Goal: Book appointment/travel/reservation

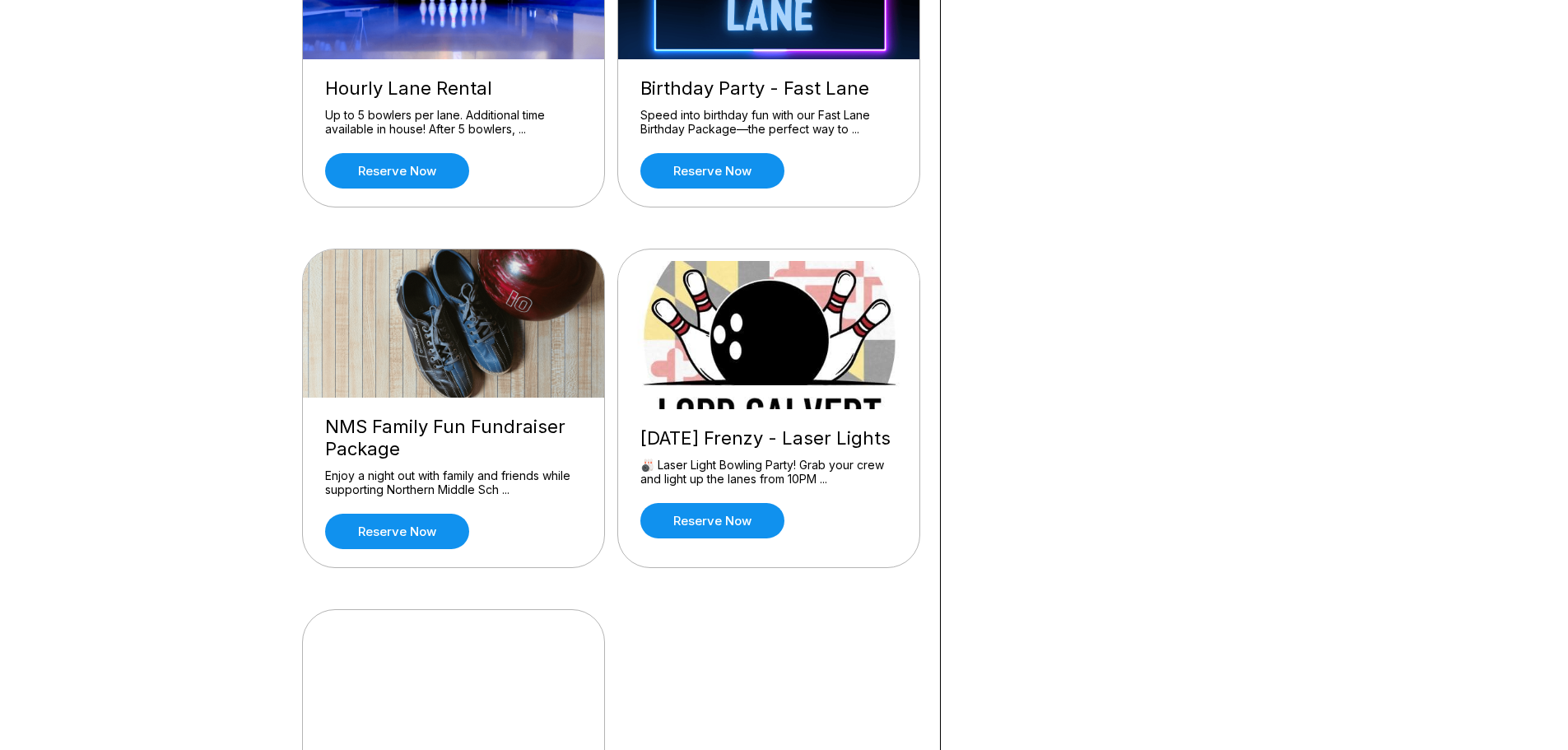
scroll to position [905, 0]
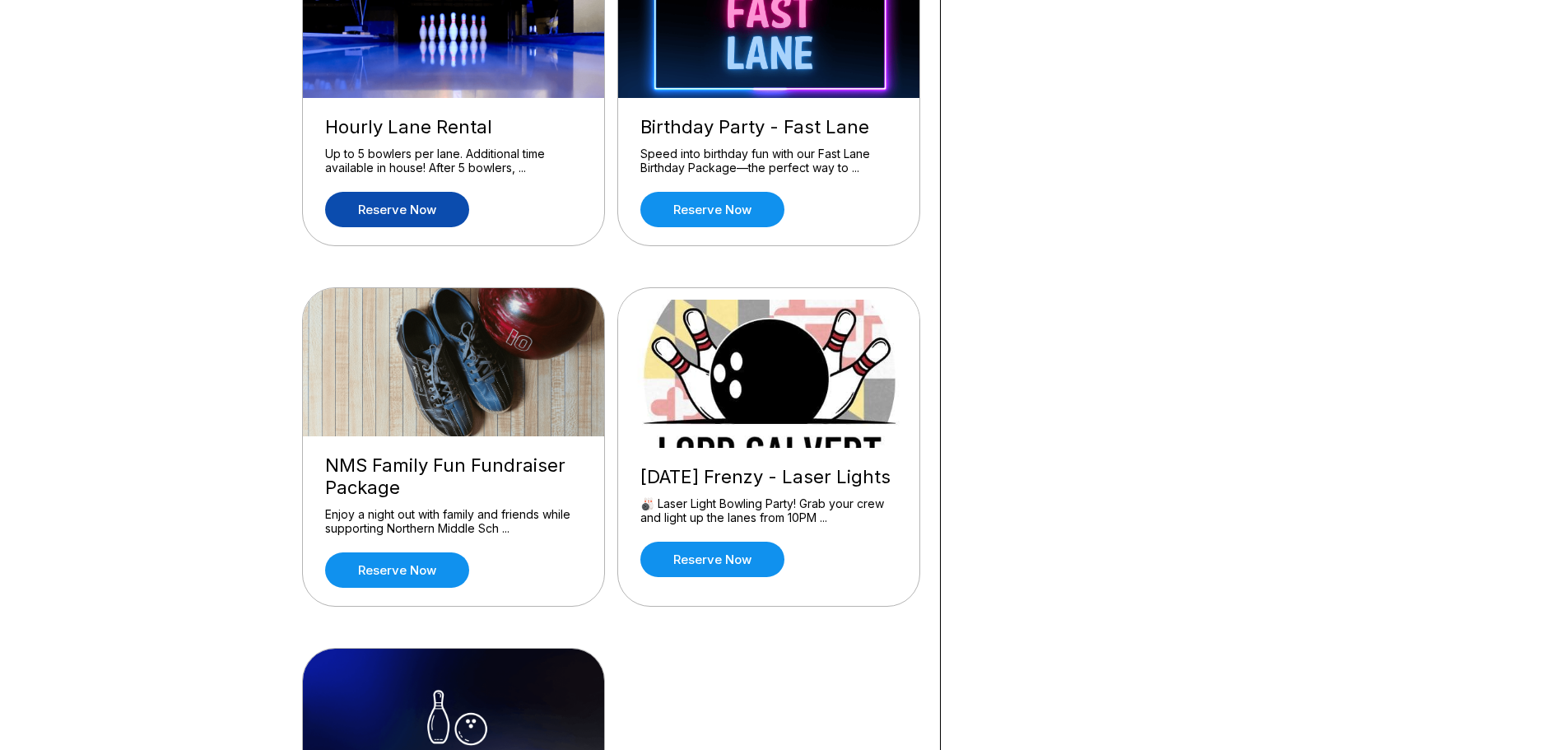
click at [371, 203] on link "Reserve now" at bounding box center [396, 209] width 144 height 35
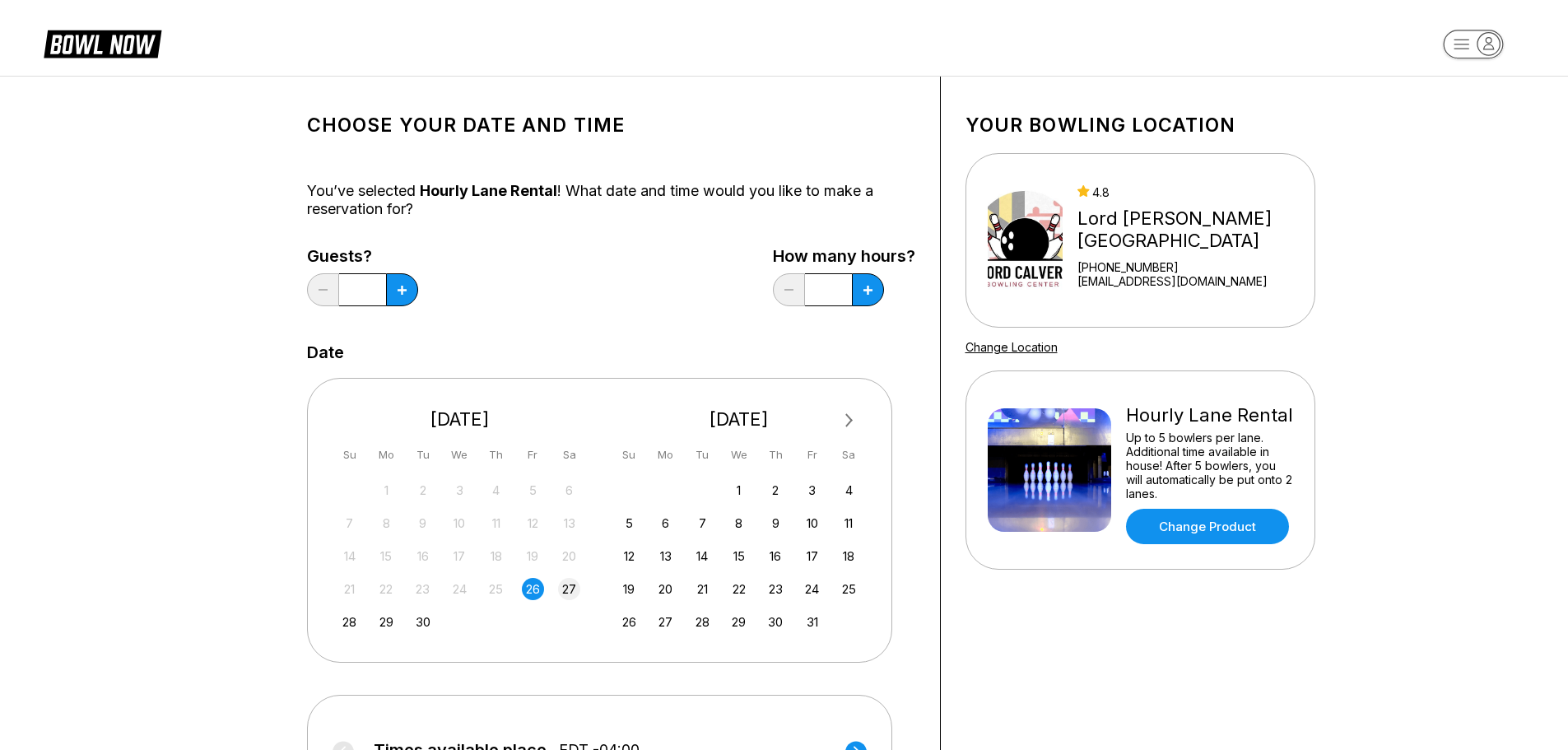
click at [569, 594] on div "27" at bounding box center [570, 589] width 22 height 22
click at [402, 293] on icon at bounding box center [402, 290] width 9 height 9
type input "*"
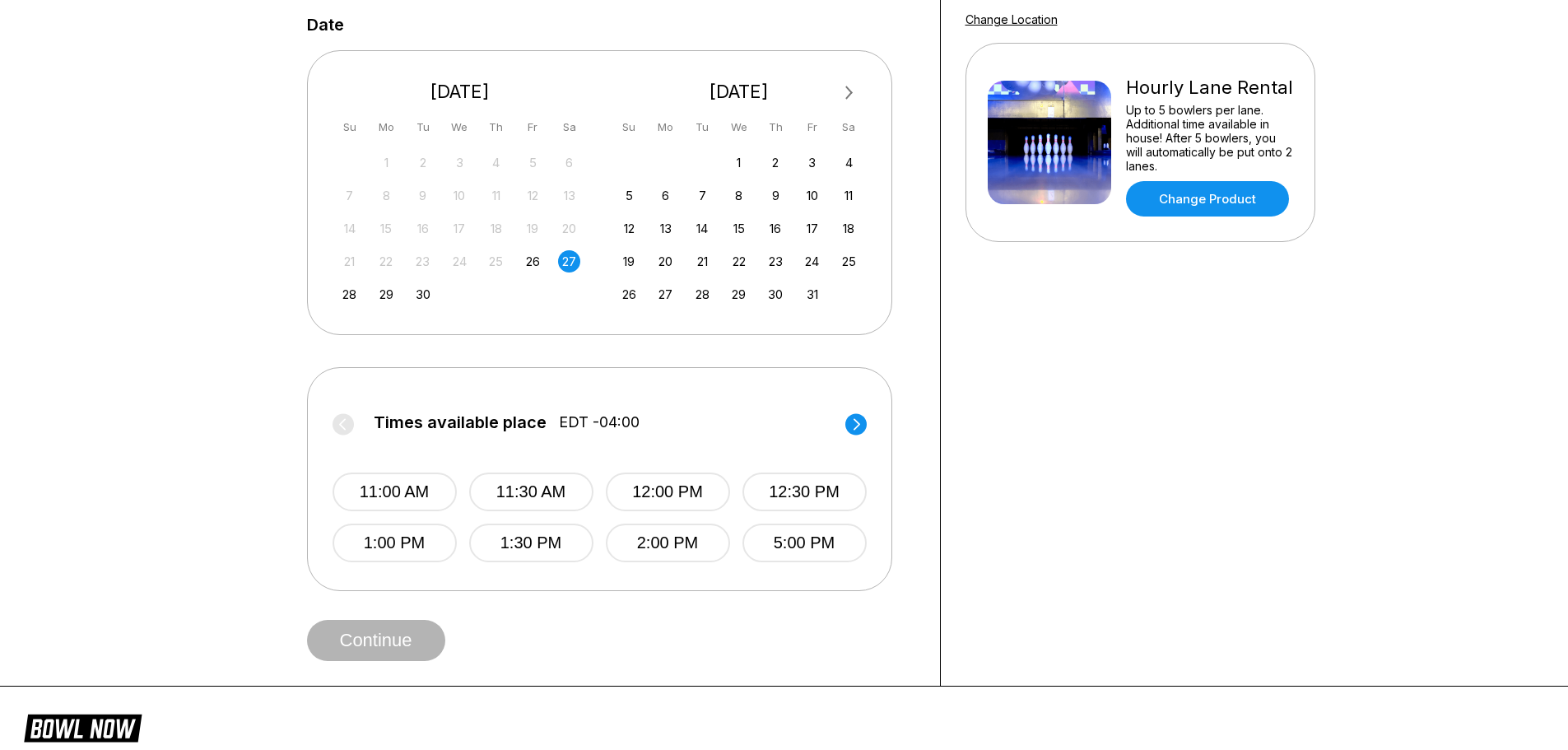
scroll to position [329, 0]
click at [864, 422] on circle at bounding box center [855, 422] width 21 height 21
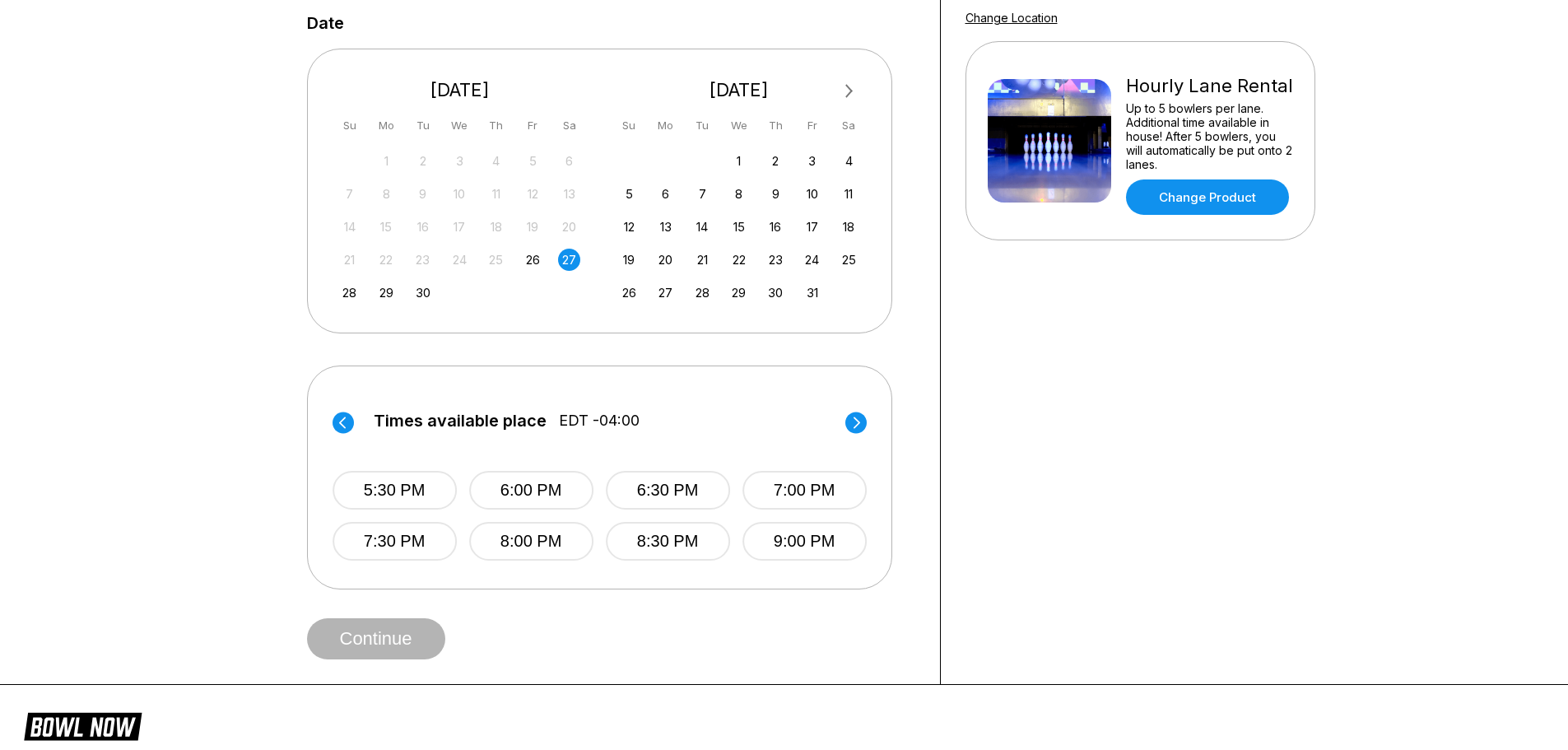
click at [864, 422] on circle at bounding box center [855, 422] width 21 height 21
click at [347, 428] on circle at bounding box center [342, 422] width 21 height 21
click at [582, 540] on button "8:00 PM" at bounding box center [531, 542] width 125 height 39
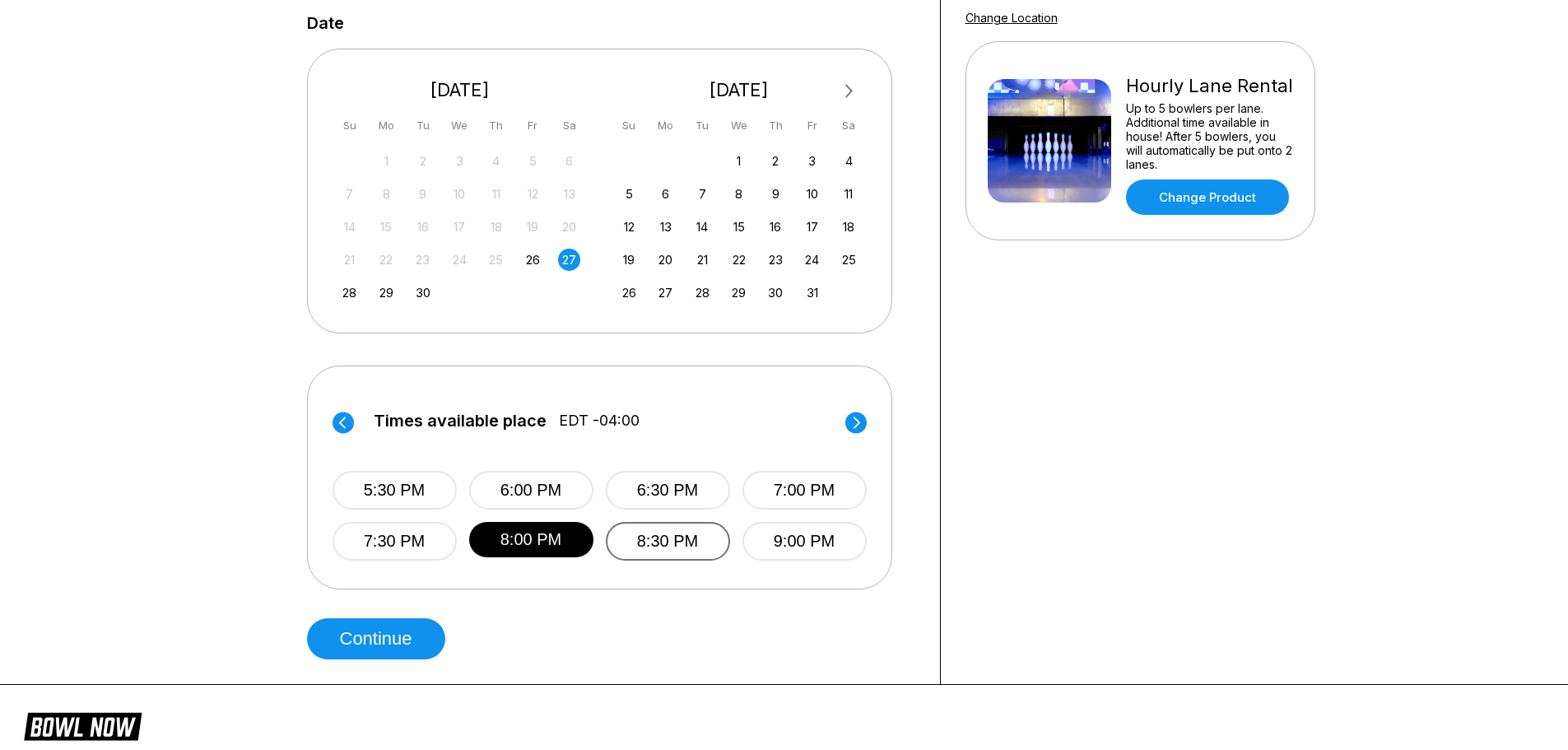
click at [620, 551] on button "8:30 PM" at bounding box center [668, 542] width 125 height 39
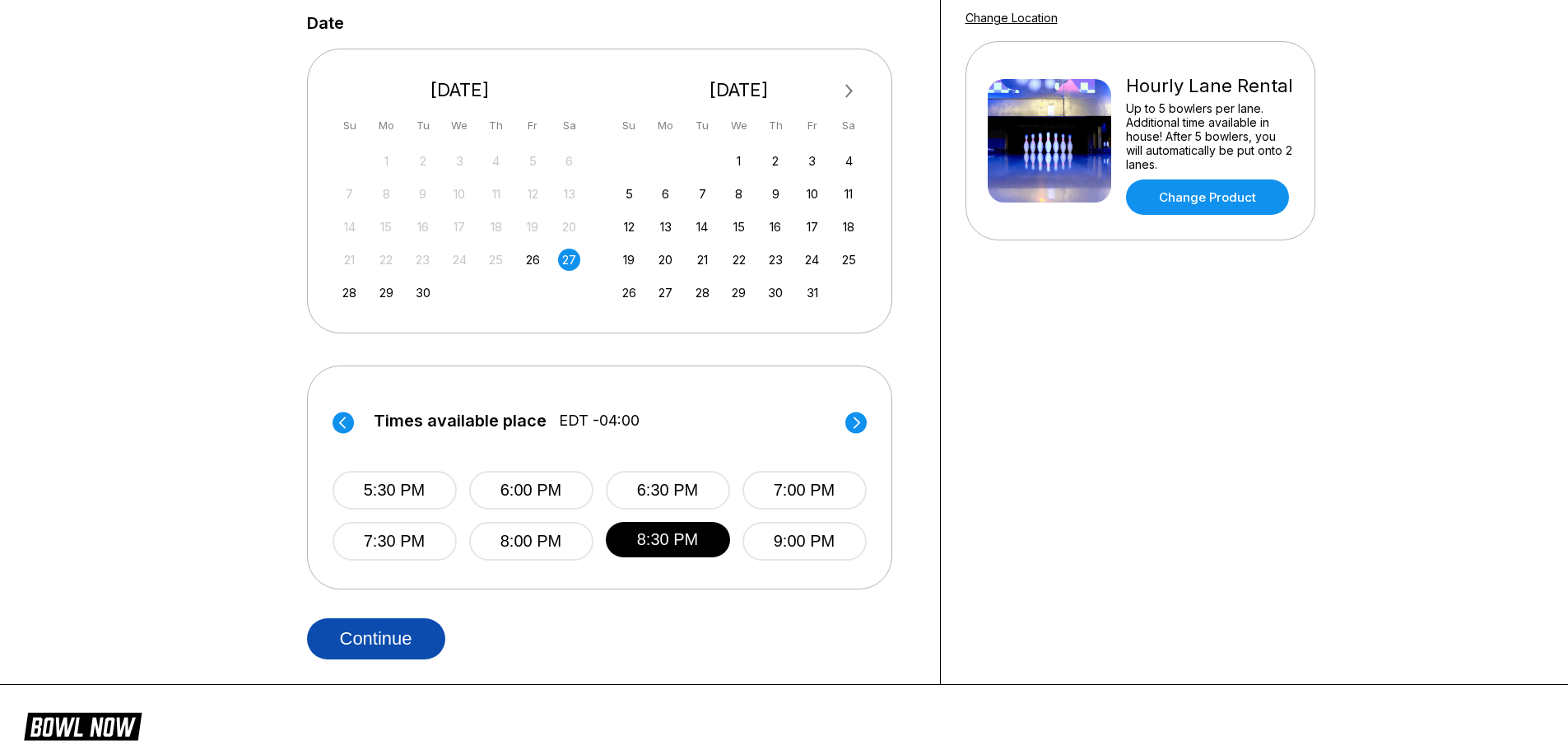
click at [436, 637] on button "Continue" at bounding box center [376, 638] width 139 height 41
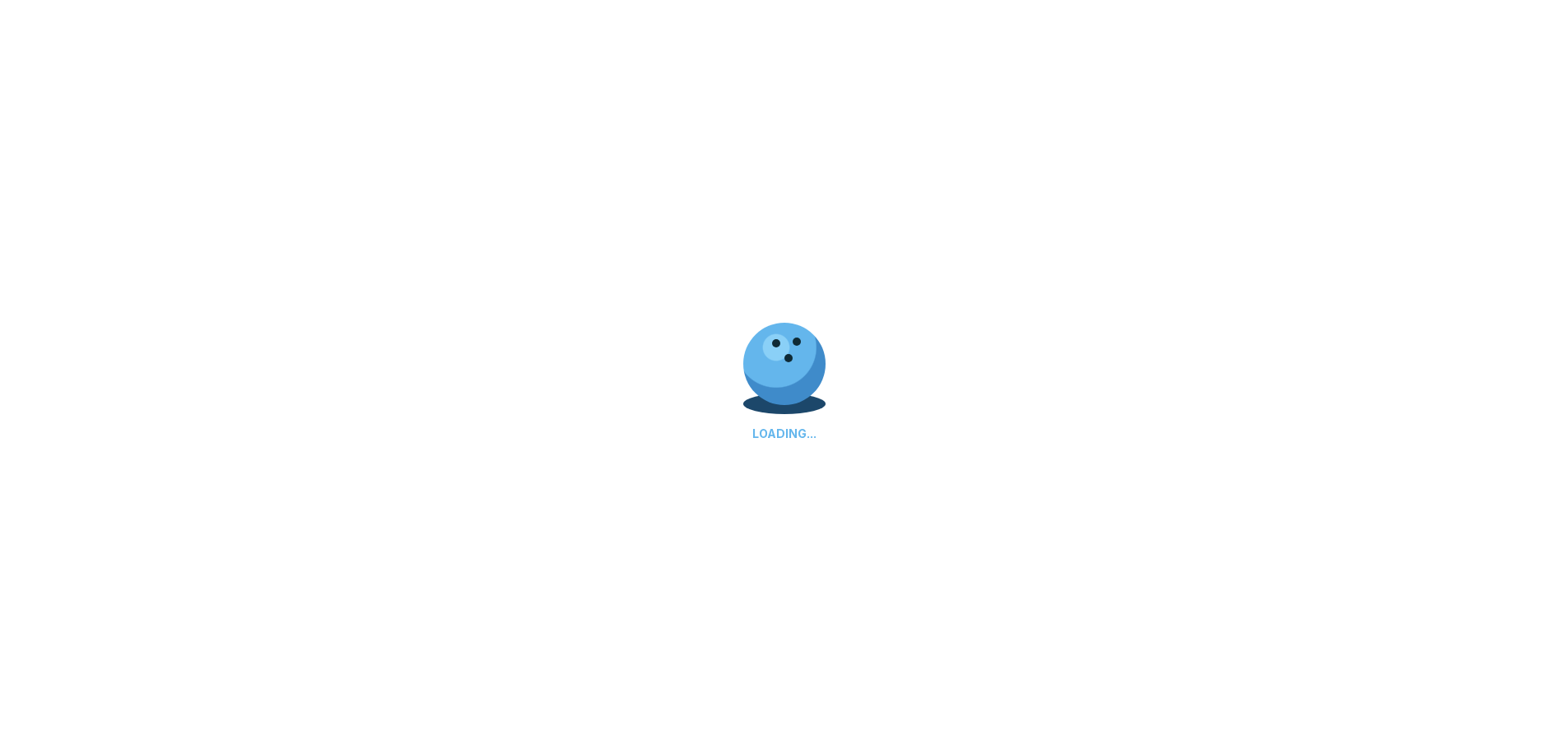
select select "**"
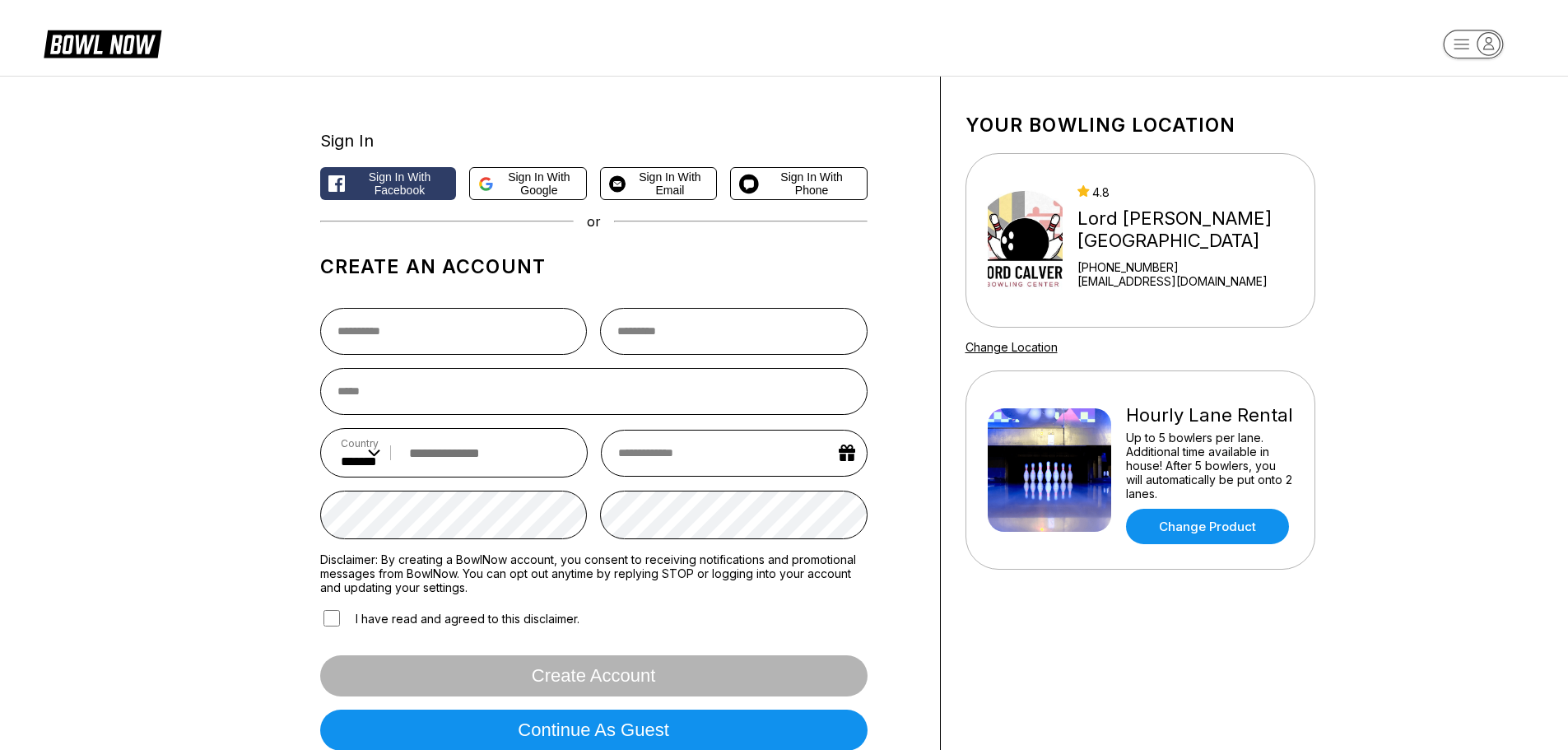
scroll to position [329, 0]
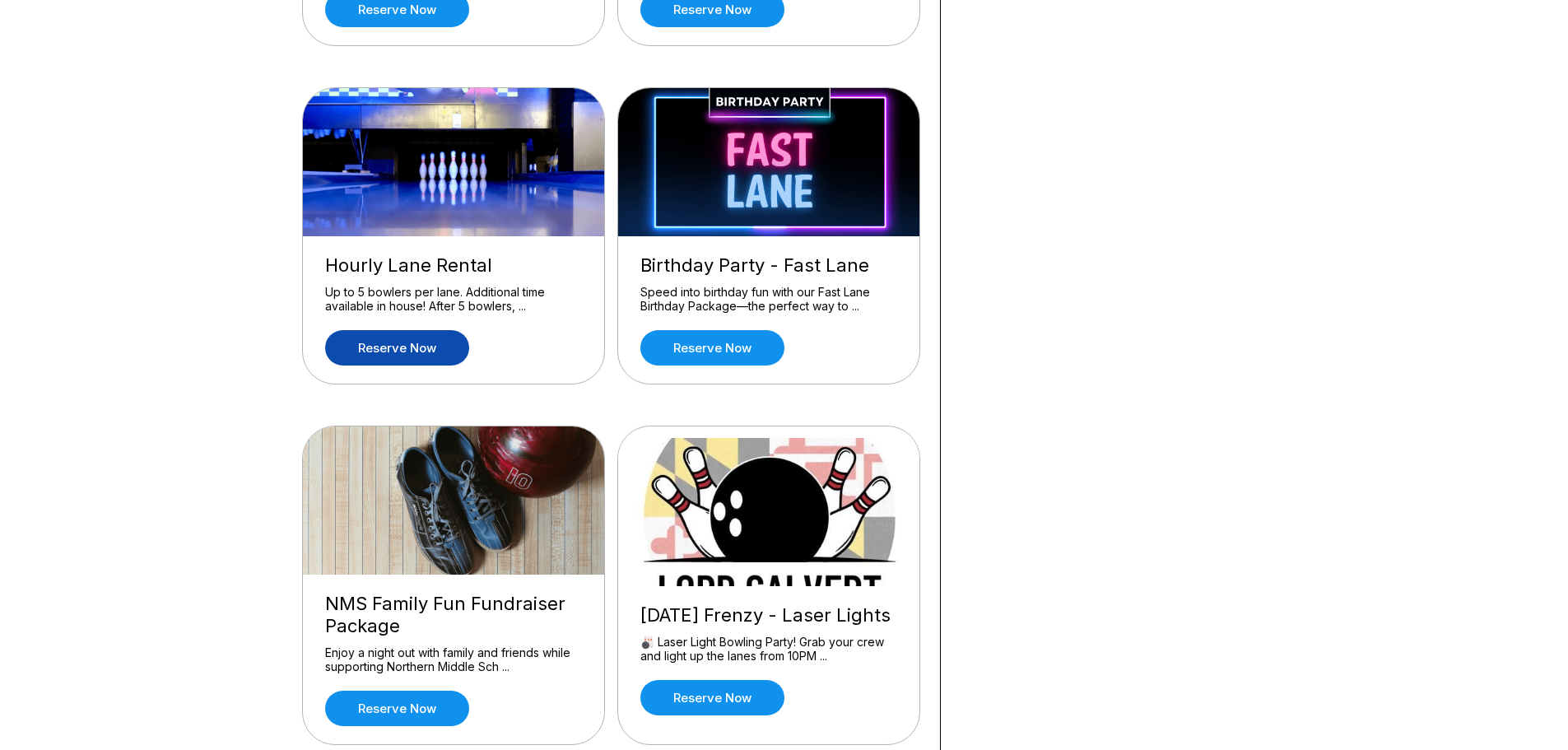
scroll to position [823, 0]
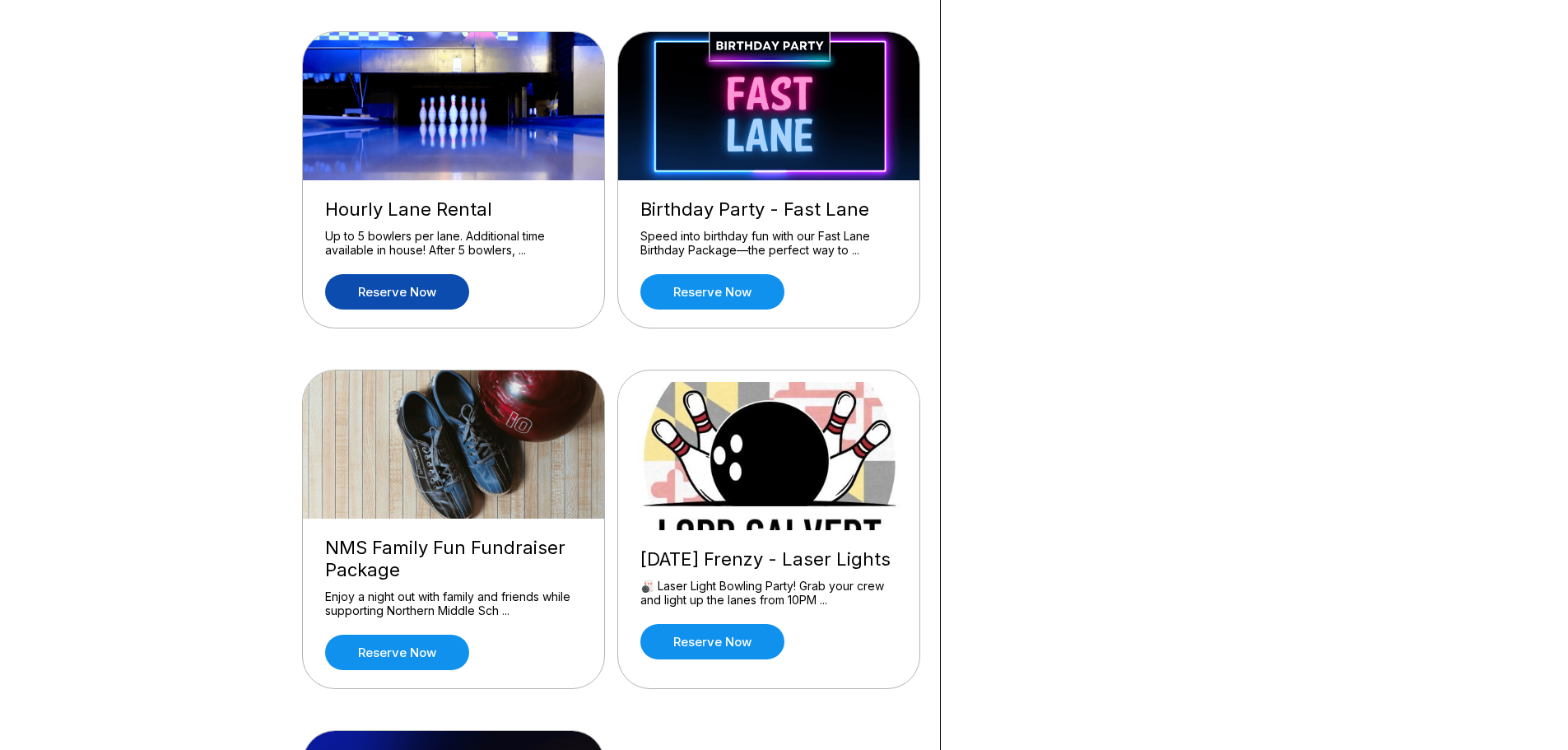
click at [419, 307] on link "Reserve now" at bounding box center [396, 291] width 144 height 35
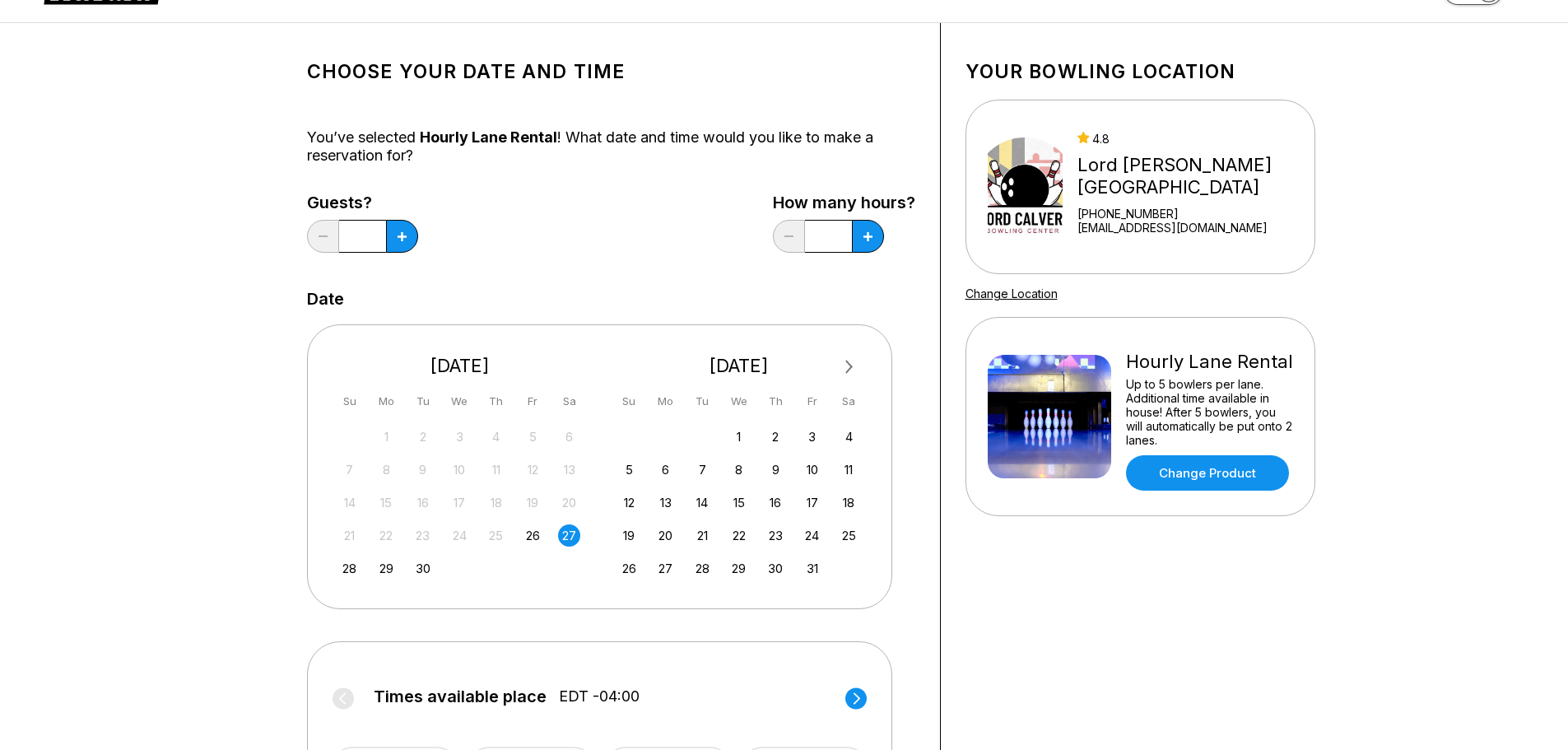
scroll to position [82, 0]
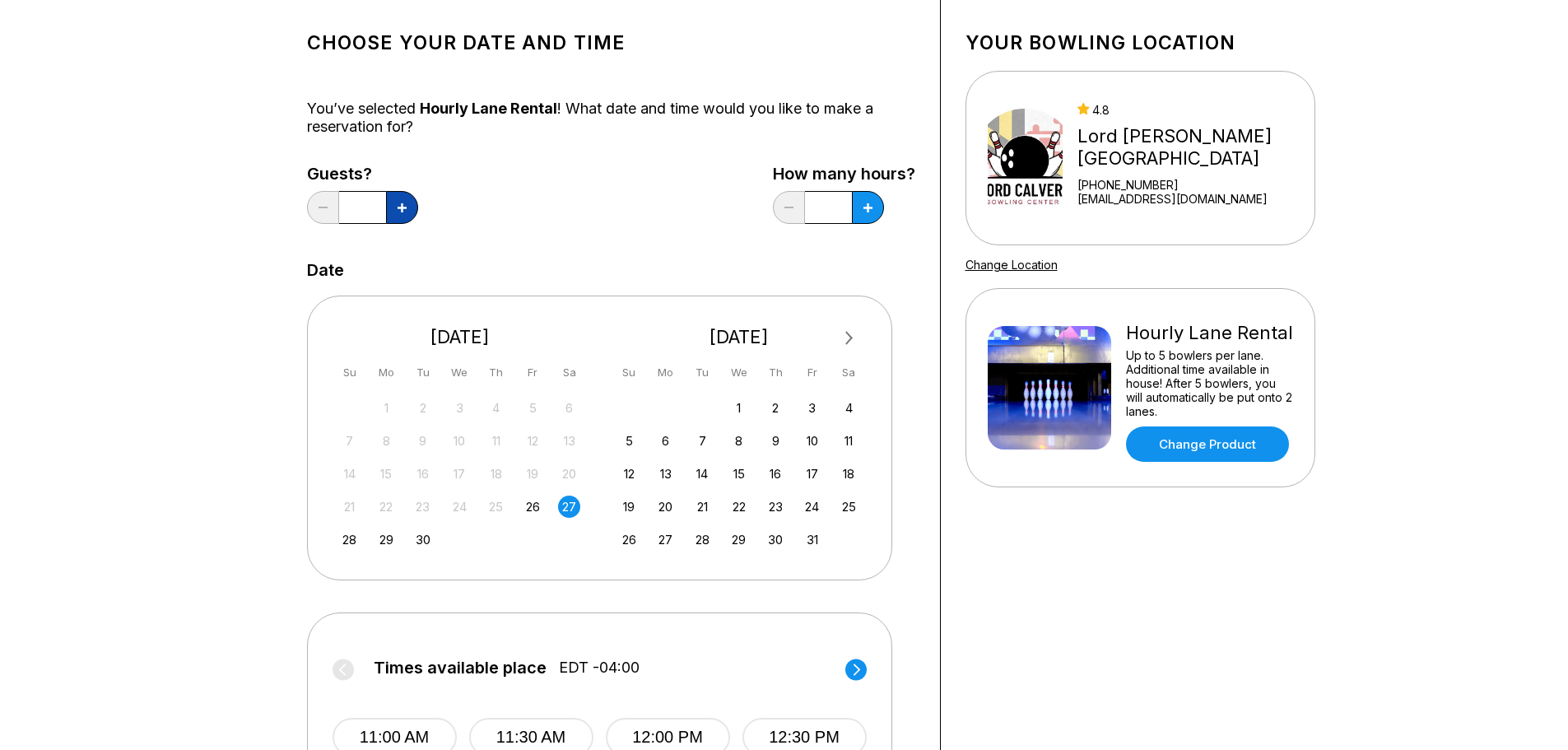
click at [405, 219] on button at bounding box center [402, 207] width 32 height 33
type input "*"
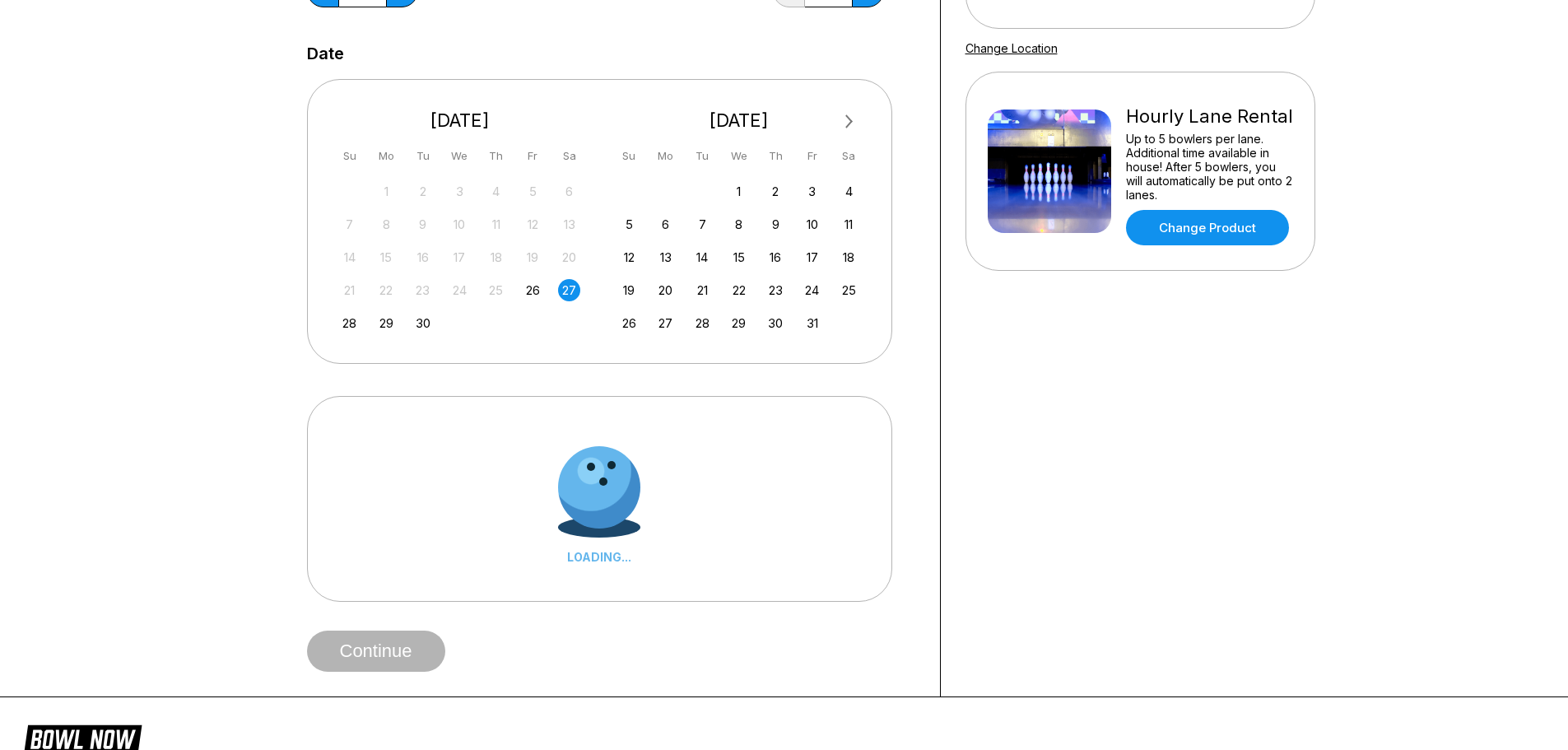
scroll to position [329, 0]
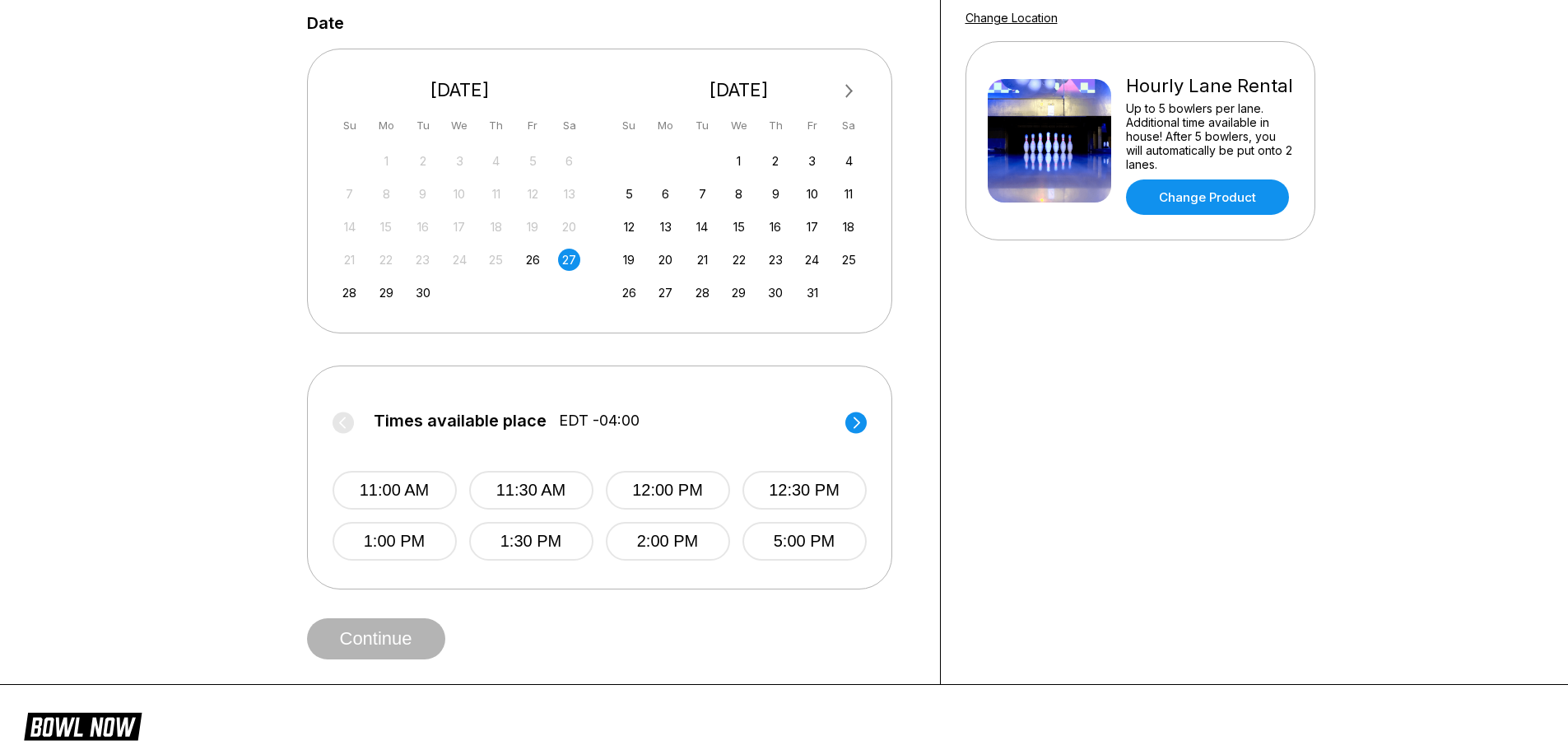
click at [845, 419] on icon at bounding box center [855, 422] width 21 height 22
click at [345, 422] on circle at bounding box center [342, 422] width 21 height 21
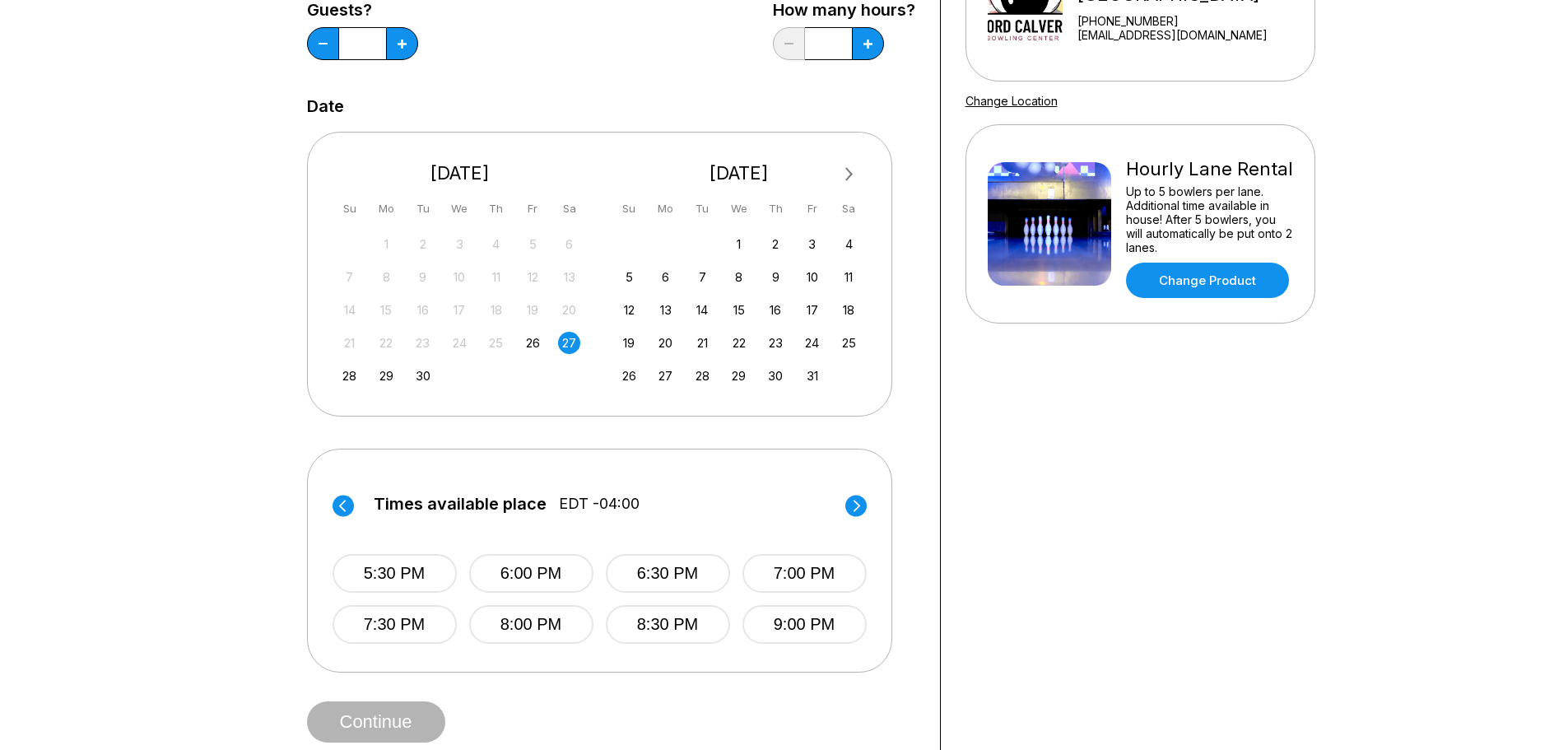
scroll to position [247, 0]
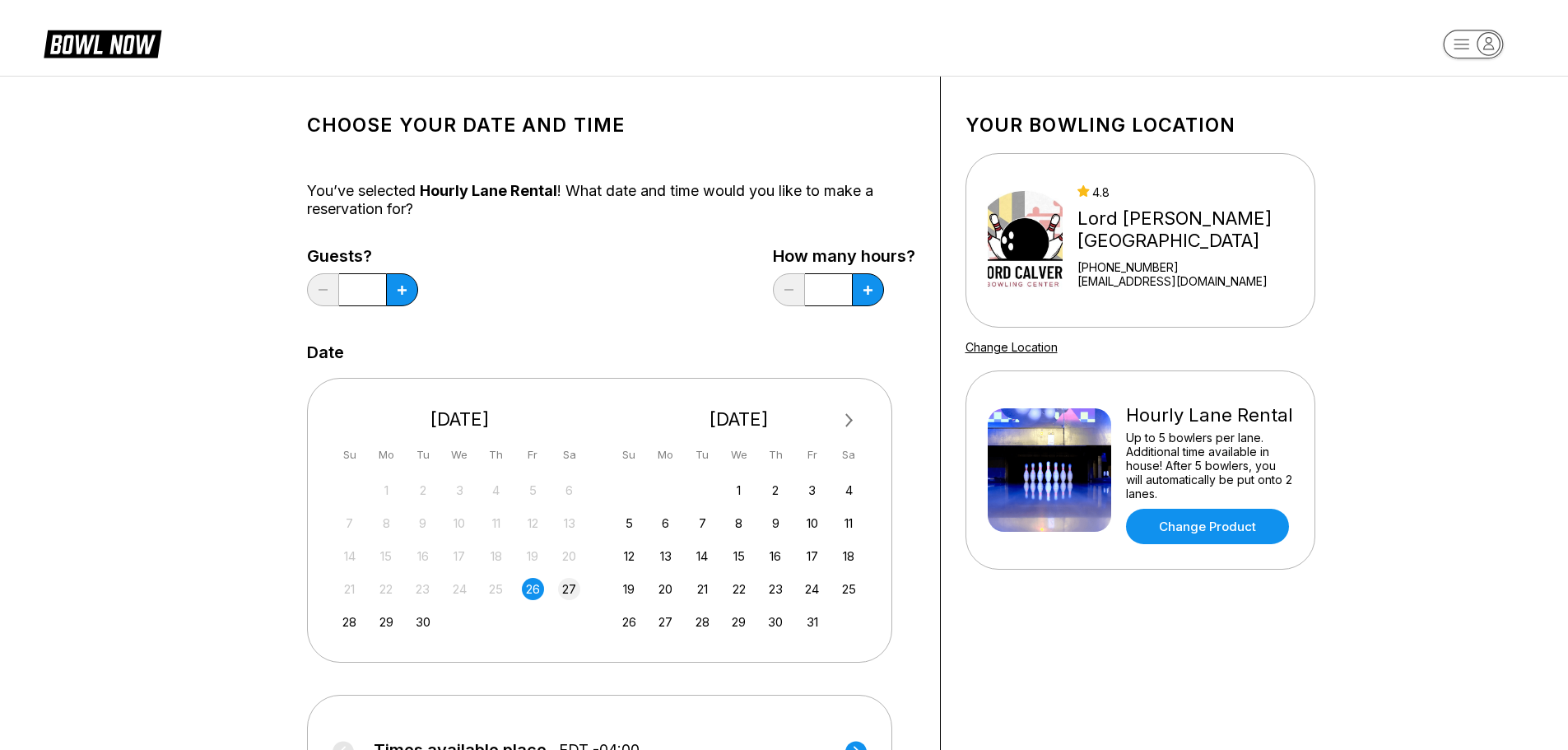
click at [572, 593] on div "27" at bounding box center [570, 589] width 22 height 22
click at [403, 280] on button at bounding box center [402, 289] width 32 height 33
type input "*"
